Goal: Task Accomplishment & Management: Manage account settings

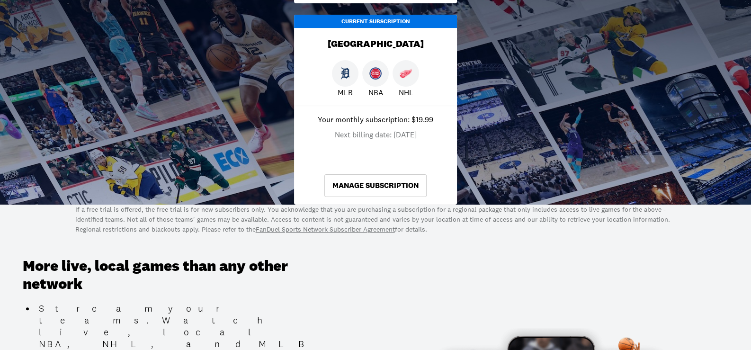
scroll to position [284, 0]
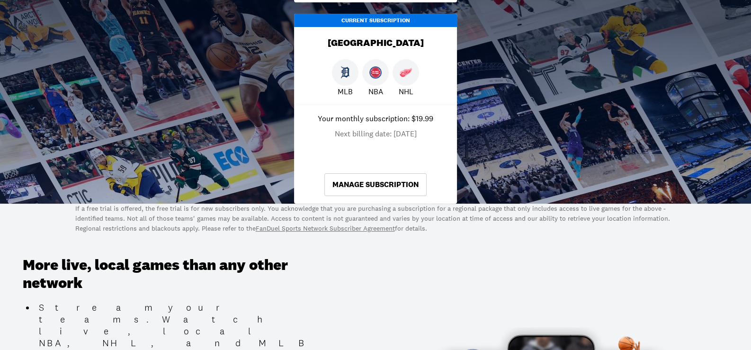
click at [372, 187] on link "Manage Subscription" at bounding box center [375, 184] width 102 height 23
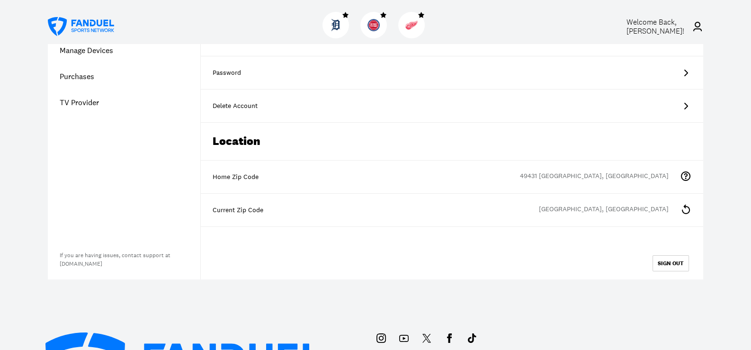
scroll to position [47, 0]
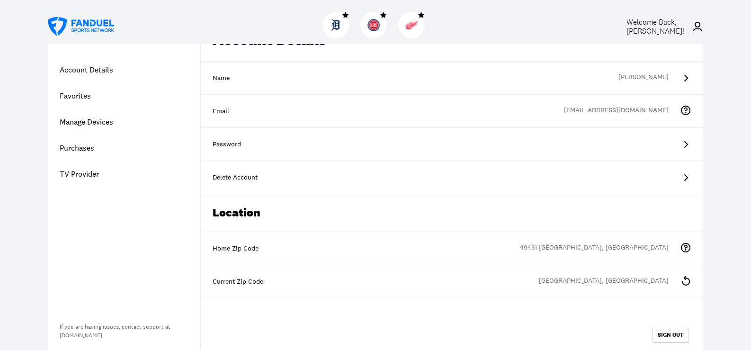
click at [85, 148] on link "Purchases" at bounding box center [124, 148] width 152 height 26
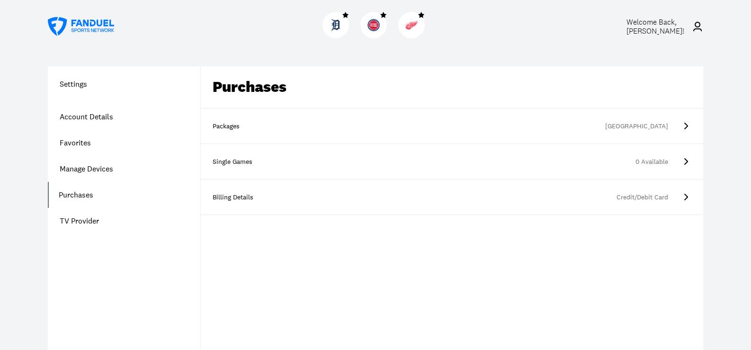
click at [688, 126] on icon at bounding box center [685, 125] width 11 height 11
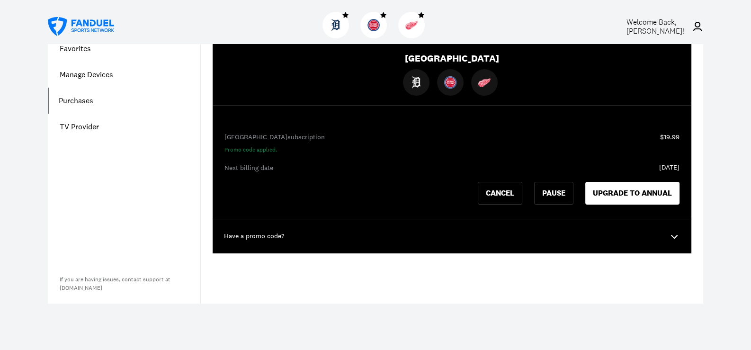
scroll to position [94, 0]
